Goal: Navigation & Orientation: Go to known website

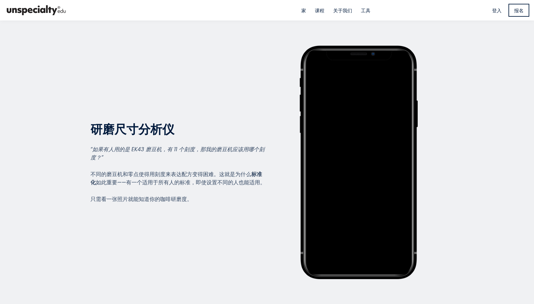
scroll to position [705, 252]
click at [442, 45] on section "研磨尺寸分析仪 研磨尺寸分析仪 “如果有人用的是 EK43 磨豆机，有 11 个刻度，那我的磨豆机应该用哪个刻度？” 不同的磨豆机和零点使得用刻度来表达配方变…" at bounding box center [267, 162] width 534 height 284
click at [495, 12] on font "登入" at bounding box center [496, 10] width 9 height 7
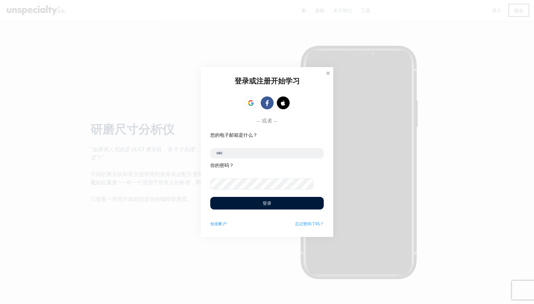
click at [448, 88] on div "登录或注册开始学习 登录开始学习 开始学习 或者" at bounding box center [267, 152] width 534 height 304
click at [254, 103] on link at bounding box center [250, 102] width 13 height 13
click at [251, 103] on icon at bounding box center [251, 103] width 6 height 6
click at [250, 104] on link at bounding box center [250, 102] width 13 height 13
click at [328, 72] on span at bounding box center [328, 72] width 6 height 6
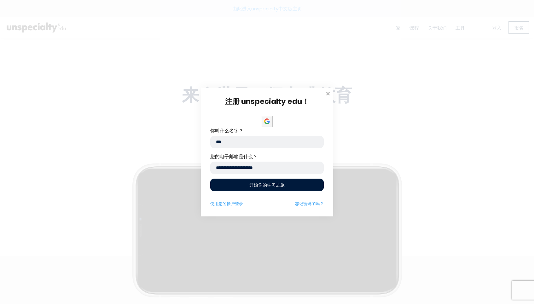
click at [265, 185] on font "开始你的学习之旅" at bounding box center [266, 185] width 35 height 6
click at [326, 94] on span at bounding box center [328, 93] width 6 height 6
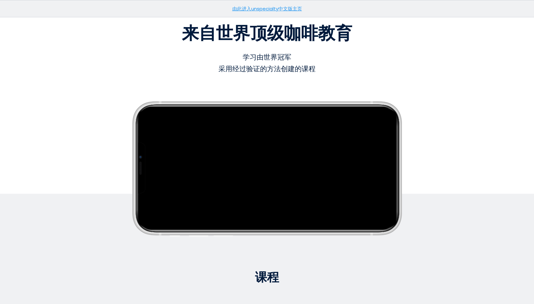
scroll to position [14, 0]
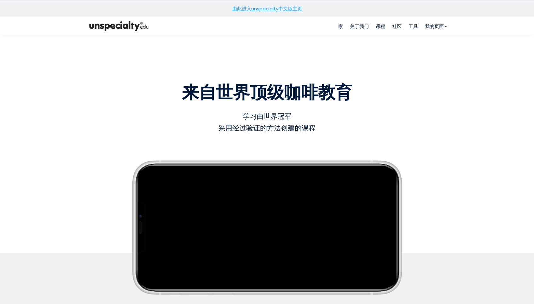
click at [181, 292] on div "在这里写下您的精彩标签。" at bounding box center [266, 227] width 269 height 136
